Goal: Task Accomplishment & Management: Use online tool/utility

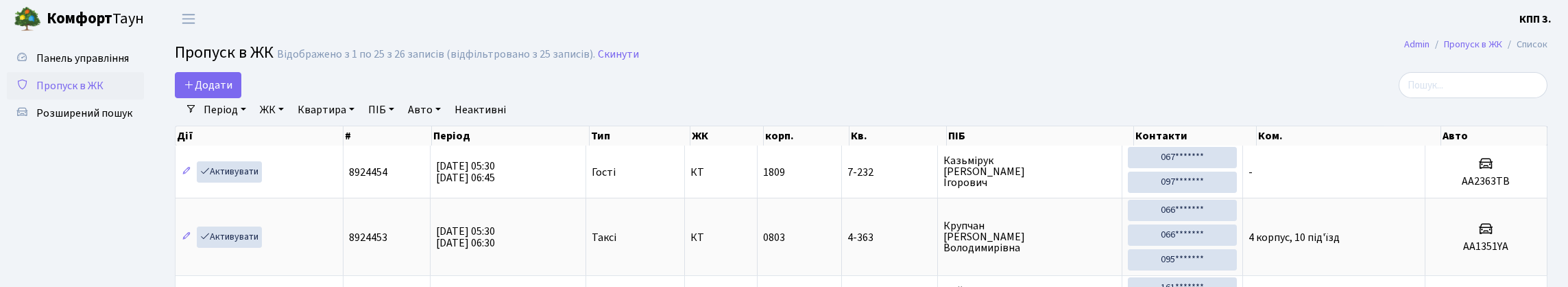
select select "25"
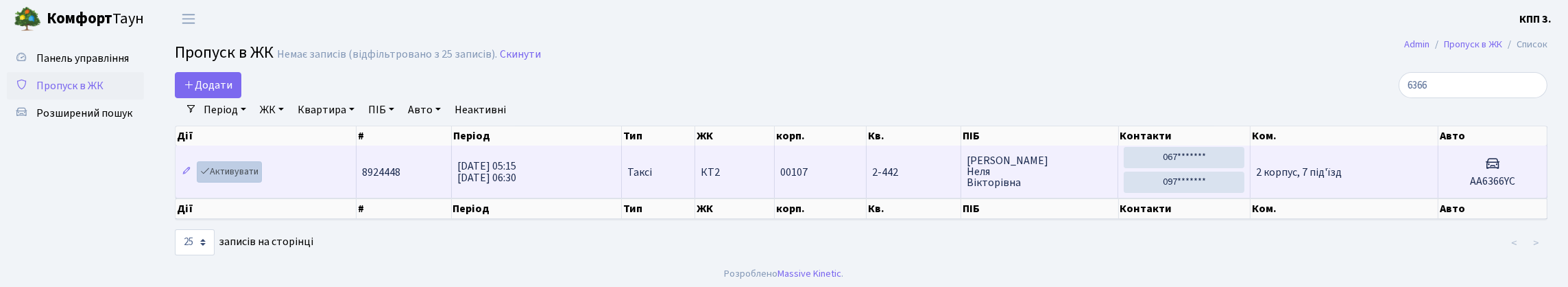
type input "6366"
click at [242, 182] on link "Активувати" at bounding box center [229, 171] width 65 height 21
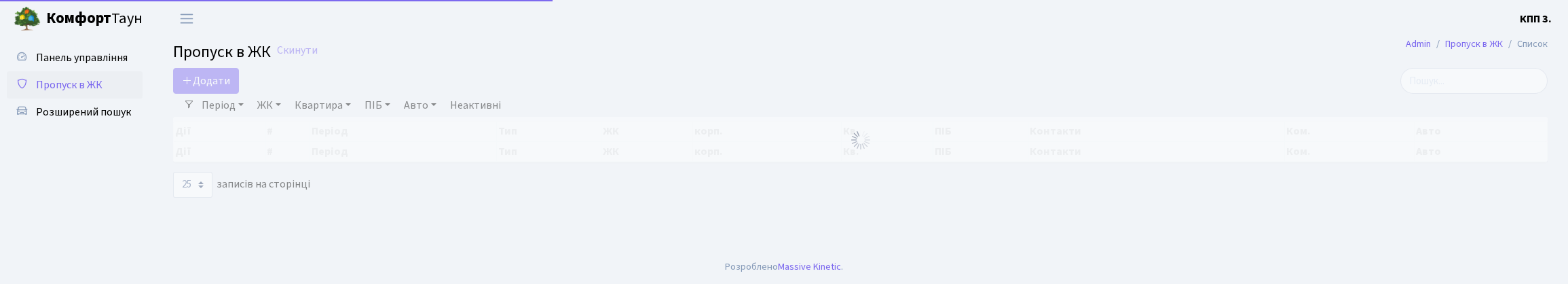
select select "25"
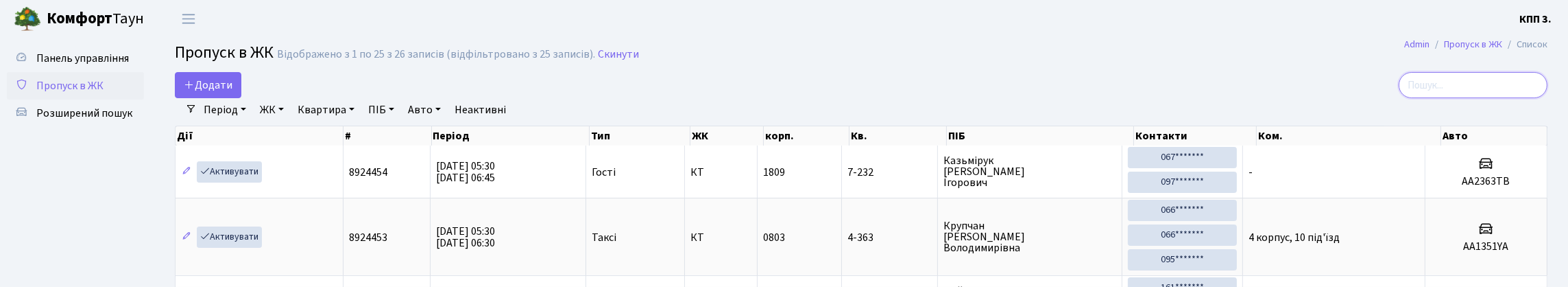
click at [1463, 89] on input "search" at bounding box center [1473, 85] width 148 height 26
